Goal: Task Accomplishment & Management: Understand process/instructions

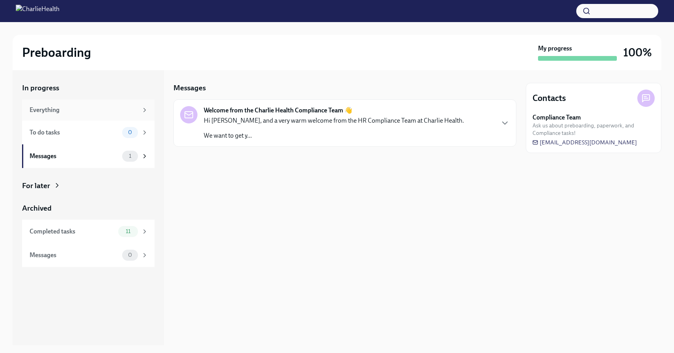
click at [71, 109] on div "Everything" at bounding box center [84, 110] width 108 height 9
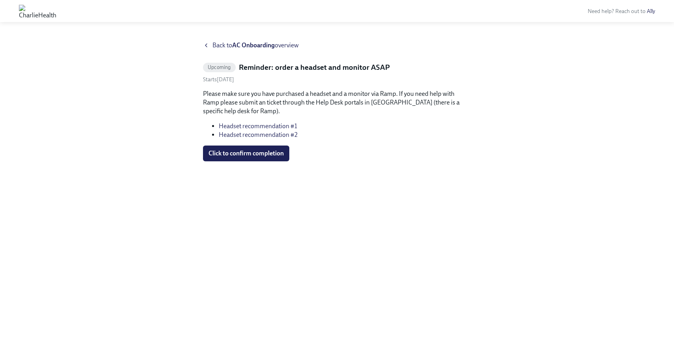
click at [224, 46] on span "Back to AC Onboarding overview" at bounding box center [255, 45] width 86 height 9
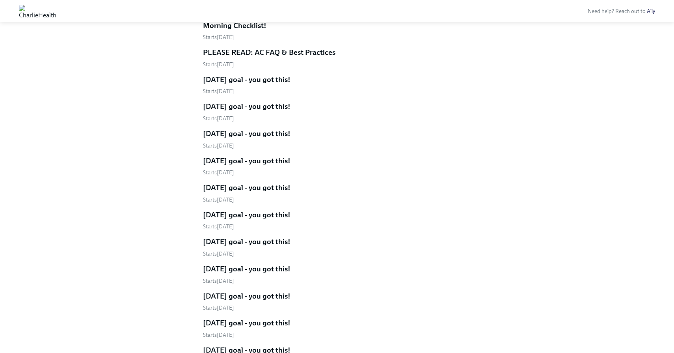
scroll to position [1494, 0]
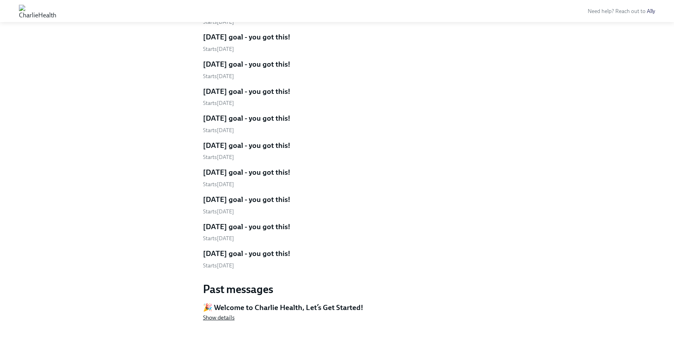
click at [210, 318] on span "Show details" at bounding box center [219, 317] width 32 height 8
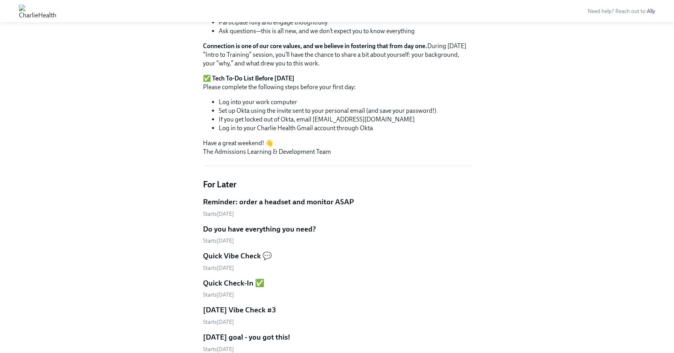
scroll to position [357, 0]
click at [294, 204] on h5 "Reminder: order a headset and monitor ASAP" at bounding box center [278, 201] width 151 height 10
